Goal: Task Accomplishment & Management: Complete application form

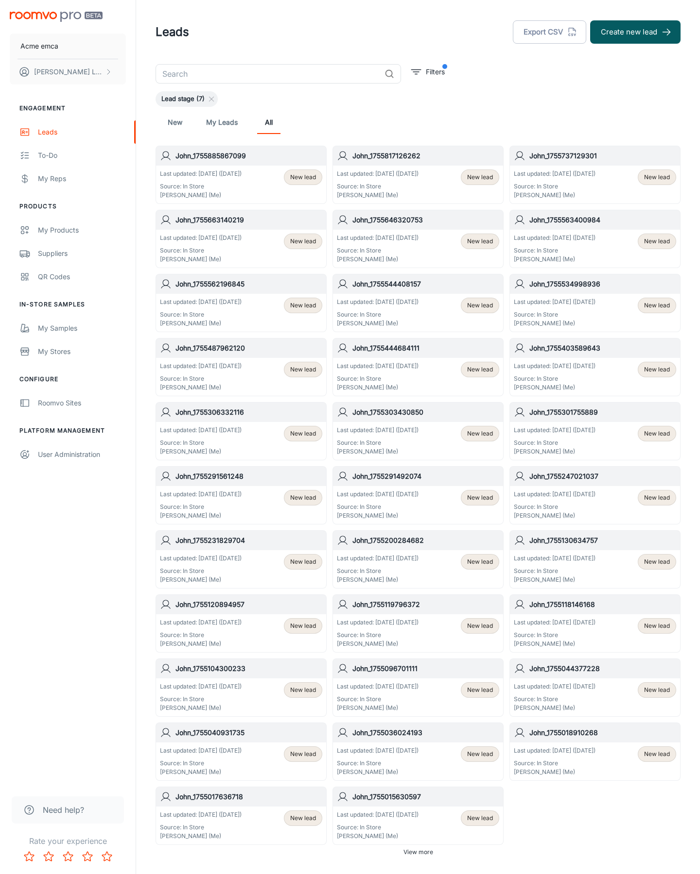
click at [635, 32] on button "Create new lead" at bounding box center [635, 31] width 90 height 23
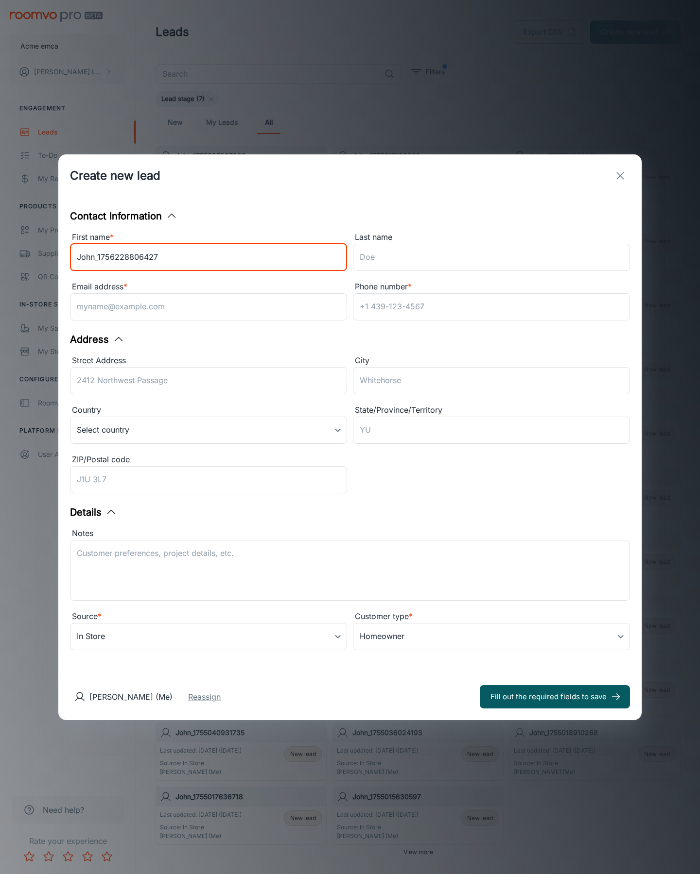
type input "John_1756228806427"
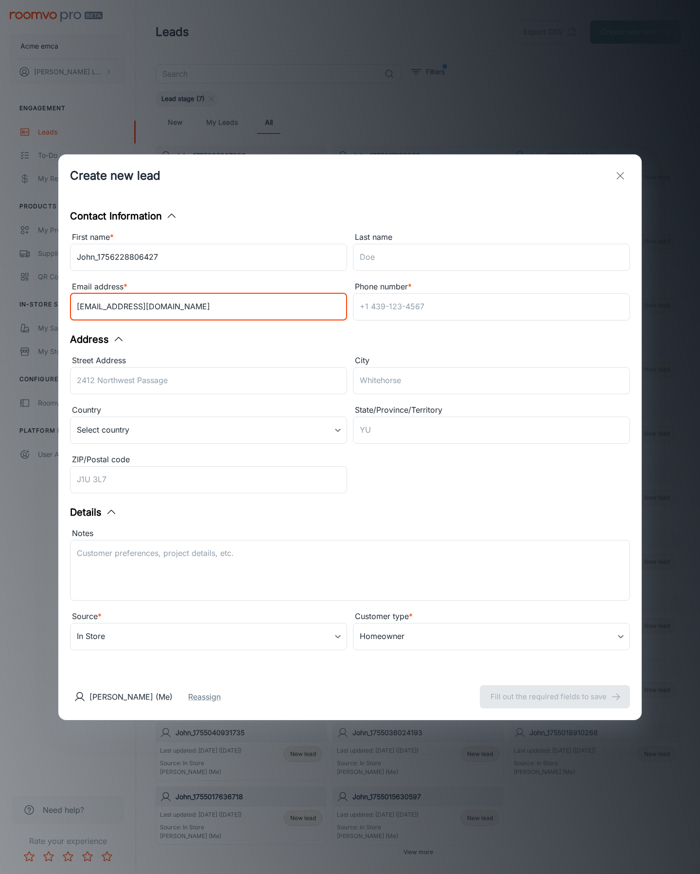
type input "[EMAIL_ADDRESS][DOMAIN_NAME]"
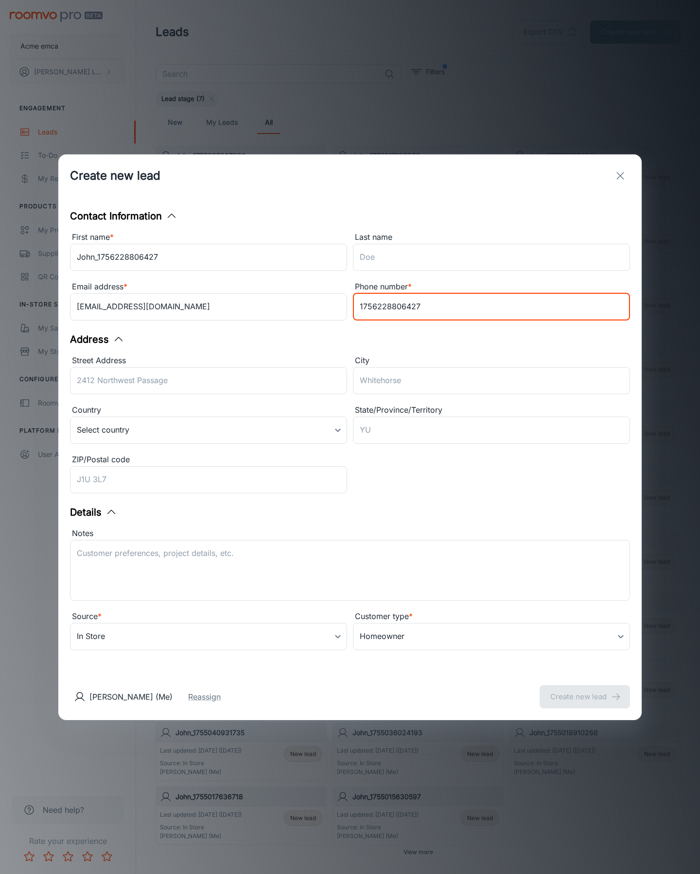
type input "1756228806427"
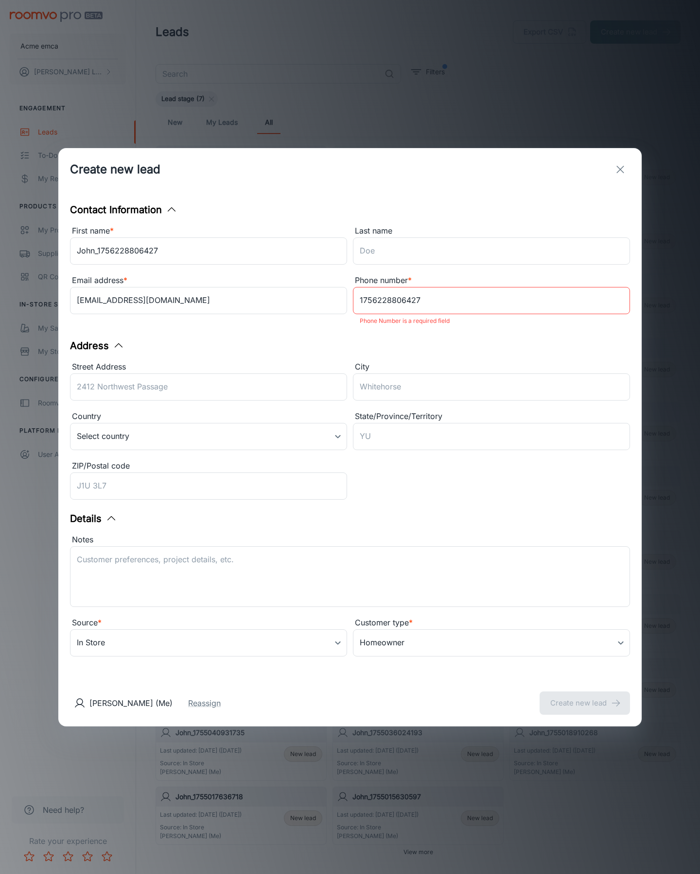
click at [584, 697] on button "Create new lead" at bounding box center [584, 703] width 90 height 23
